Goal: Subscribe to service/newsletter

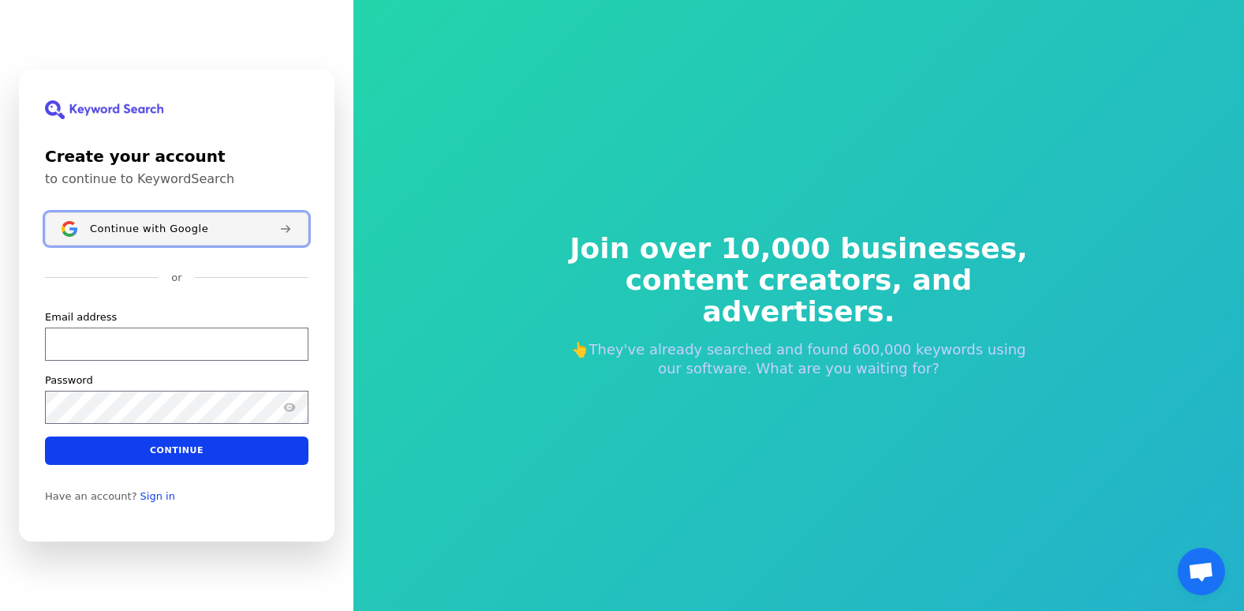
click at [278, 232] on button "Continue with Google" at bounding box center [176, 228] width 263 height 33
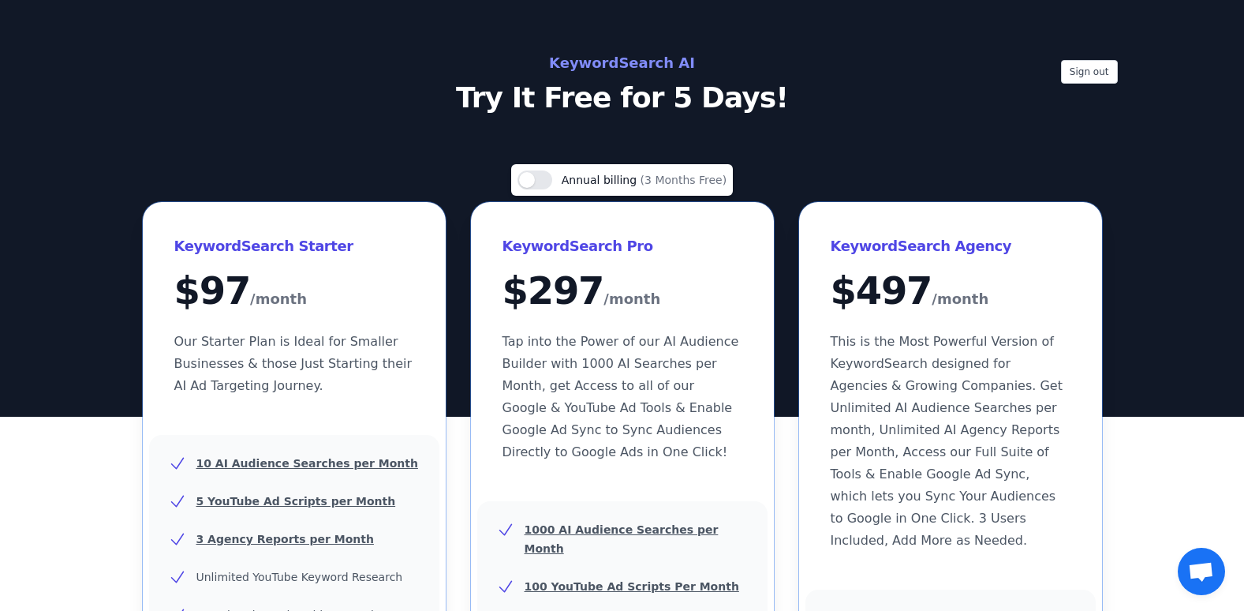
click at [934, 125] on div "Sign out KeywordSearch AI Try It Free for 5 Days!" at bounding box center [622, 208] width 1244 height 417
